Goal: Find specific page/section: Find specific page/section

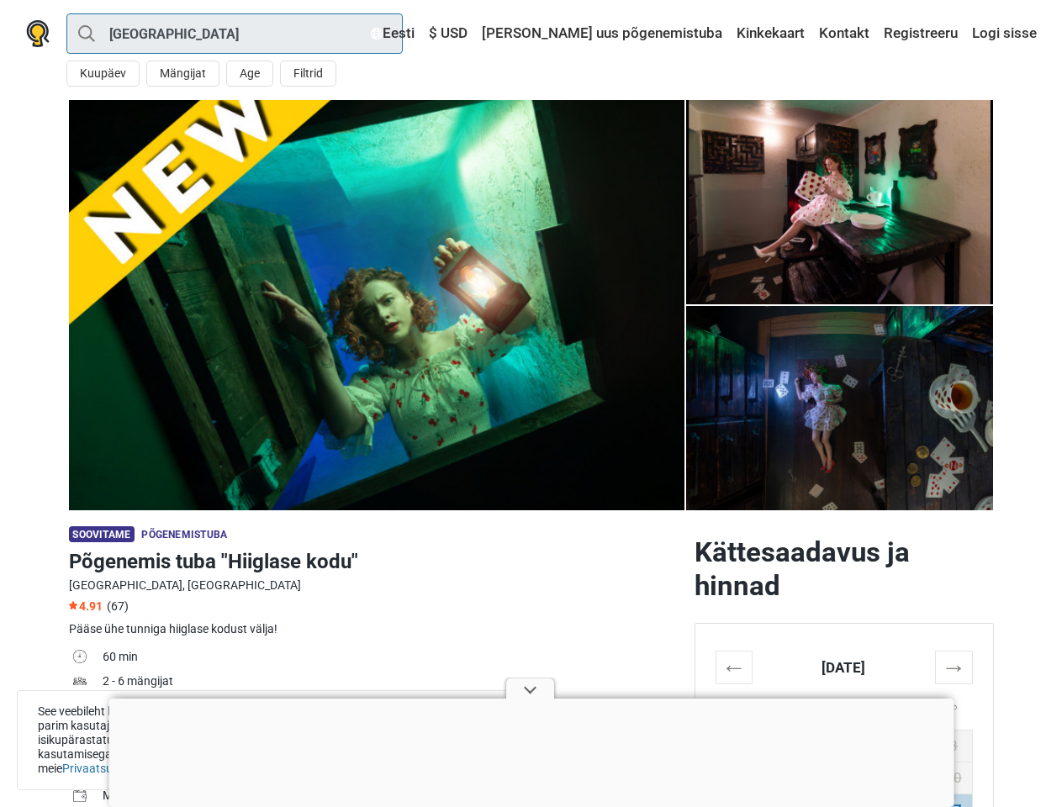
click at [235, 34] on input "[GEOGRAPHIC_DATA]" at bounding box center [234, 33] width 336 height 40
type input "[GEOGRAPHIC_DATA]"
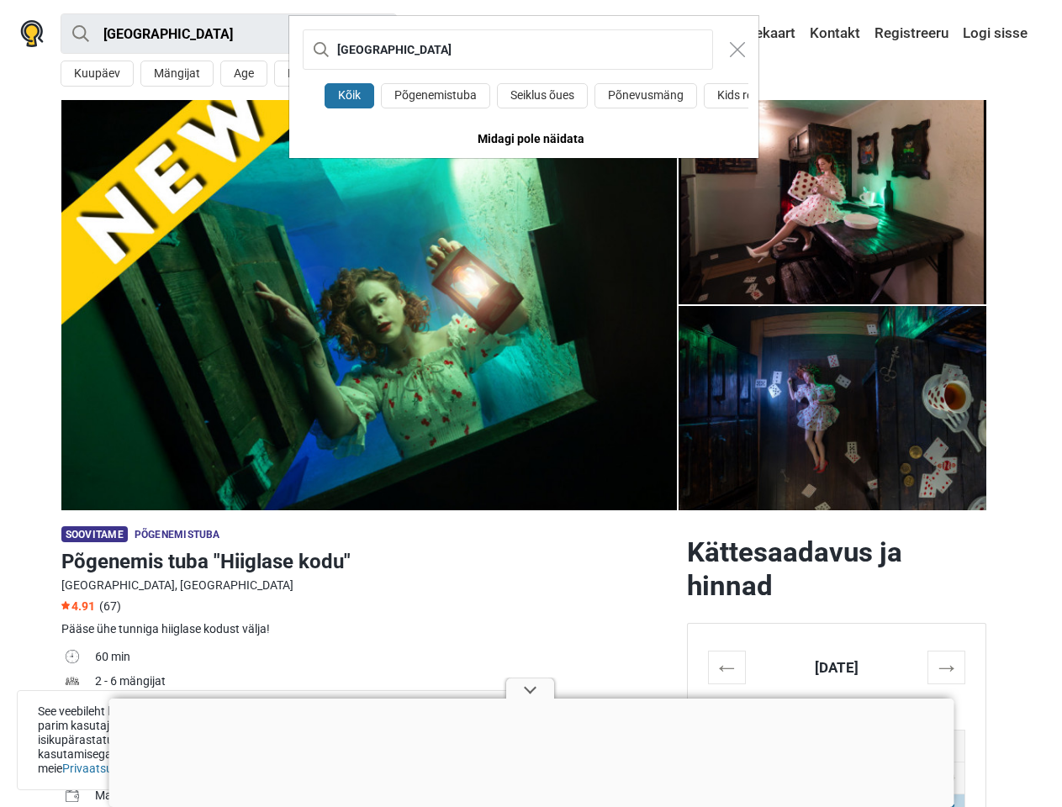
click at [103, 73] on div "Tallinn Kõik Põgenemistuba Seiklus õues Põnevusmäng Kids room Midagi pole näida…" at bounding box center [531, 403] width 1062 height 807
click at [182, 73] on div "Tallinn Kõik Põgenemistuba Seiklus õues Põnevusmäng Kids room Midagi pole näida…" at bounding box center [531, 403] width 1062 height 807
click at [249, 73] on div "Tallinn Kõik Põgenemistuba Seiklus õues Põnevusmäng Kids room Midagi pole näida…" at bounding box center [531, 403] width 1062 height 807
click at [307, 73] on div "[GEOGRAPHIC_DATA]" at bounding box center [523, 49] width 469 height 67
click at [476, 34] on input "[GEOGRAPHIC_DATA]" at bounding box center [508, 49] width 410 height 40
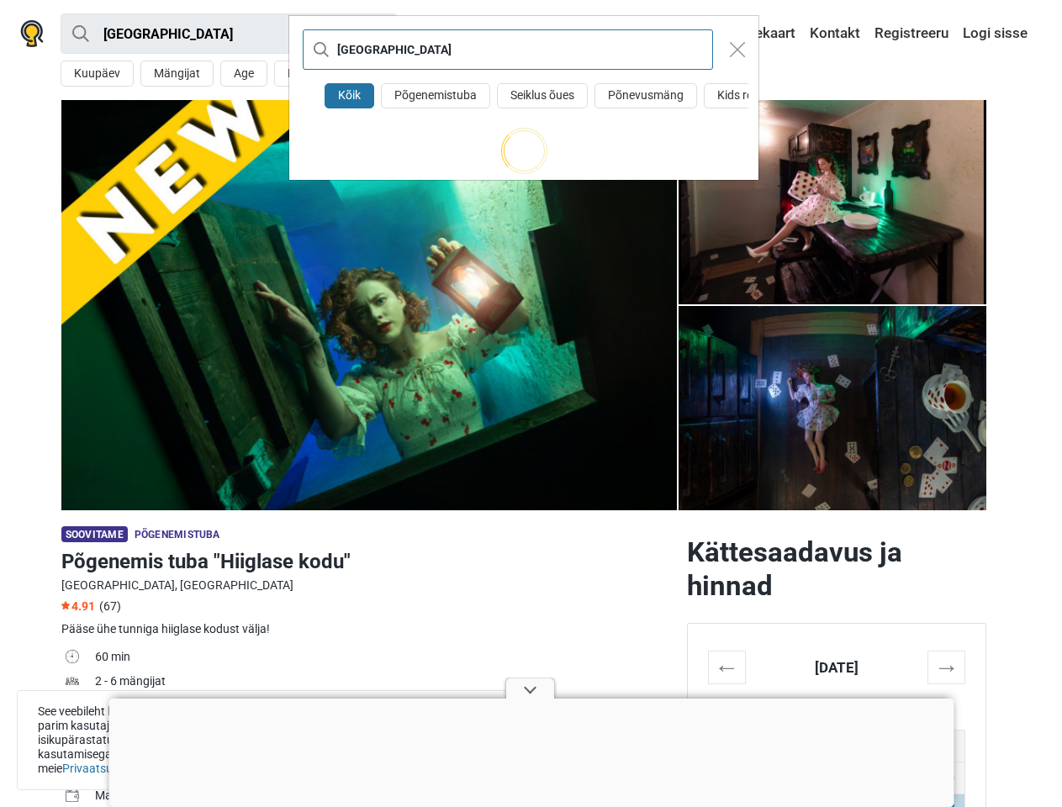
click at [533, 34] on input "[GEOGRAPHIC_DATA]" at bounding box center [508, 49] width 410 height 40
click at [844, 34] on div "Tallinn Kõik Põgenemistuba Seiklus õues Põnevusmäng Kids room" at bounding box center [531, 403] width 1062 height 807
click at [921, 34] on div "Tallinn Kõik Põgenemistuba Seiklus õues Põnevusmäng Kids room" at bounding box center [531, 403] width 1062 height 807
click at [1003, 34] on div "Tallinn Kõik Põgenemistuba Seiklus õues Põnevusmäng Kids room" at bounding box center [531, 403] width 1062 height 807
